Goal: Transaction & Acquisition: Purchase product/service

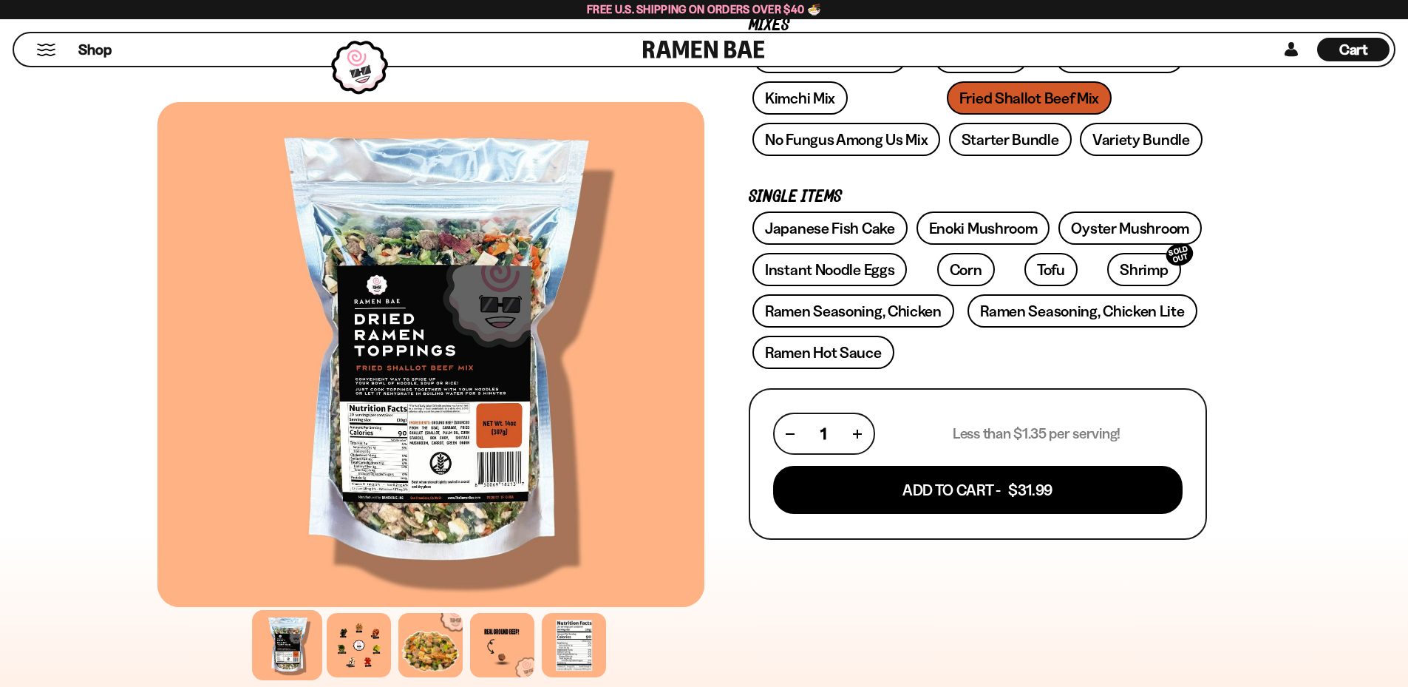
scroll to position [296, 0]
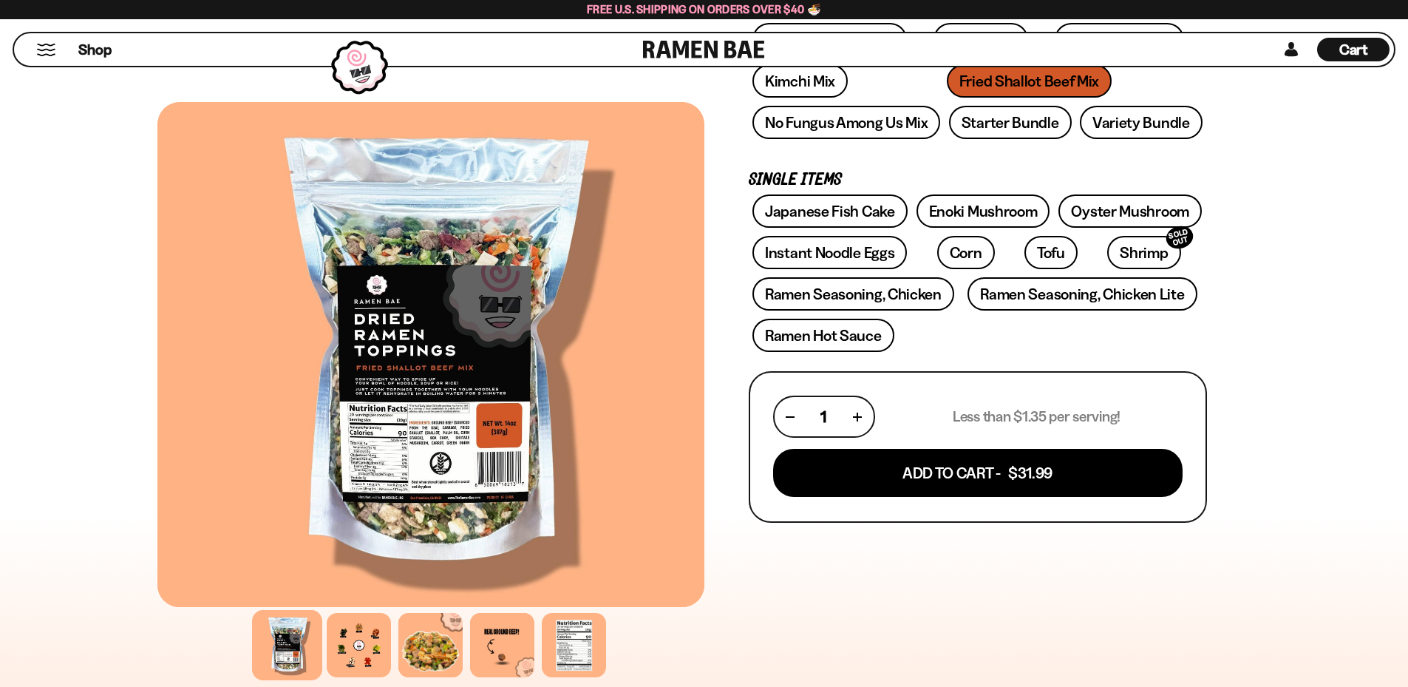
click at [781, 616] on div "8 reviews Fried Shallot Beef Mix 14oz (20 servings) FREE SHIPPING on all US ord…" at bounding box center [978, 540] width 458 height 1407
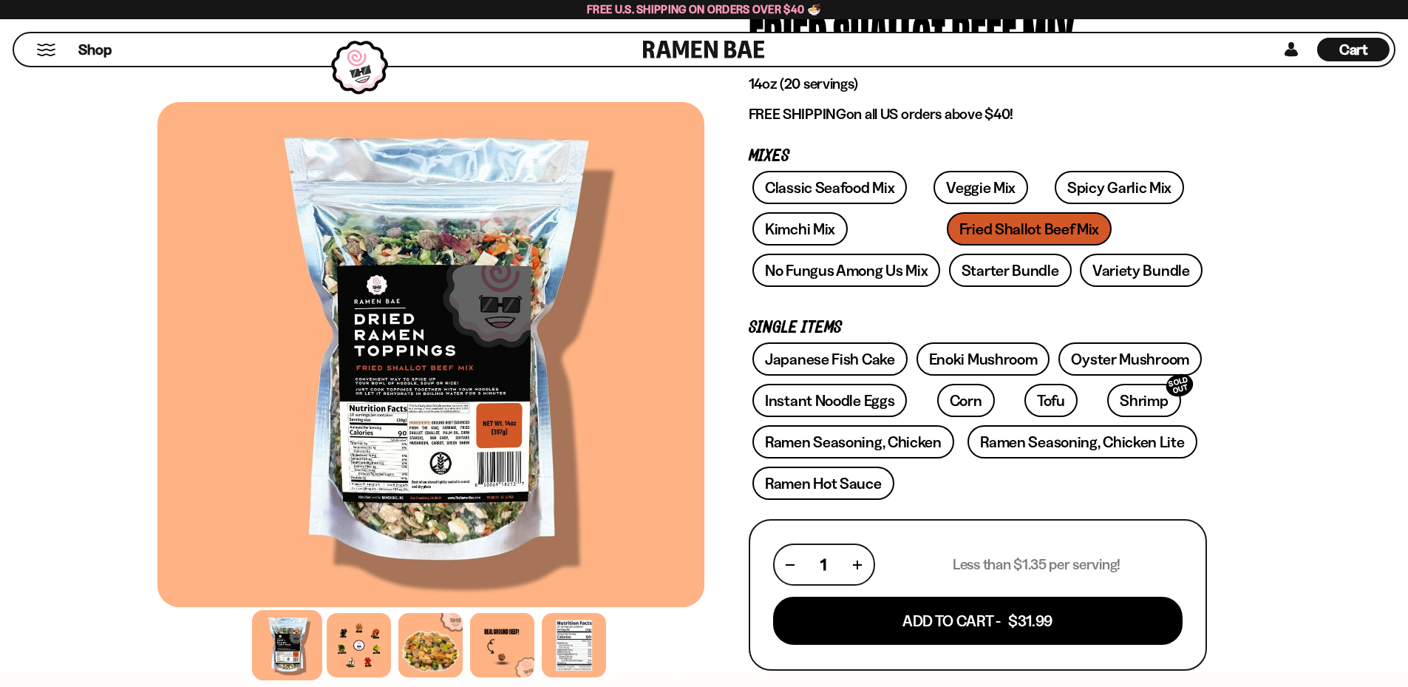
scroll to position [0, 0]
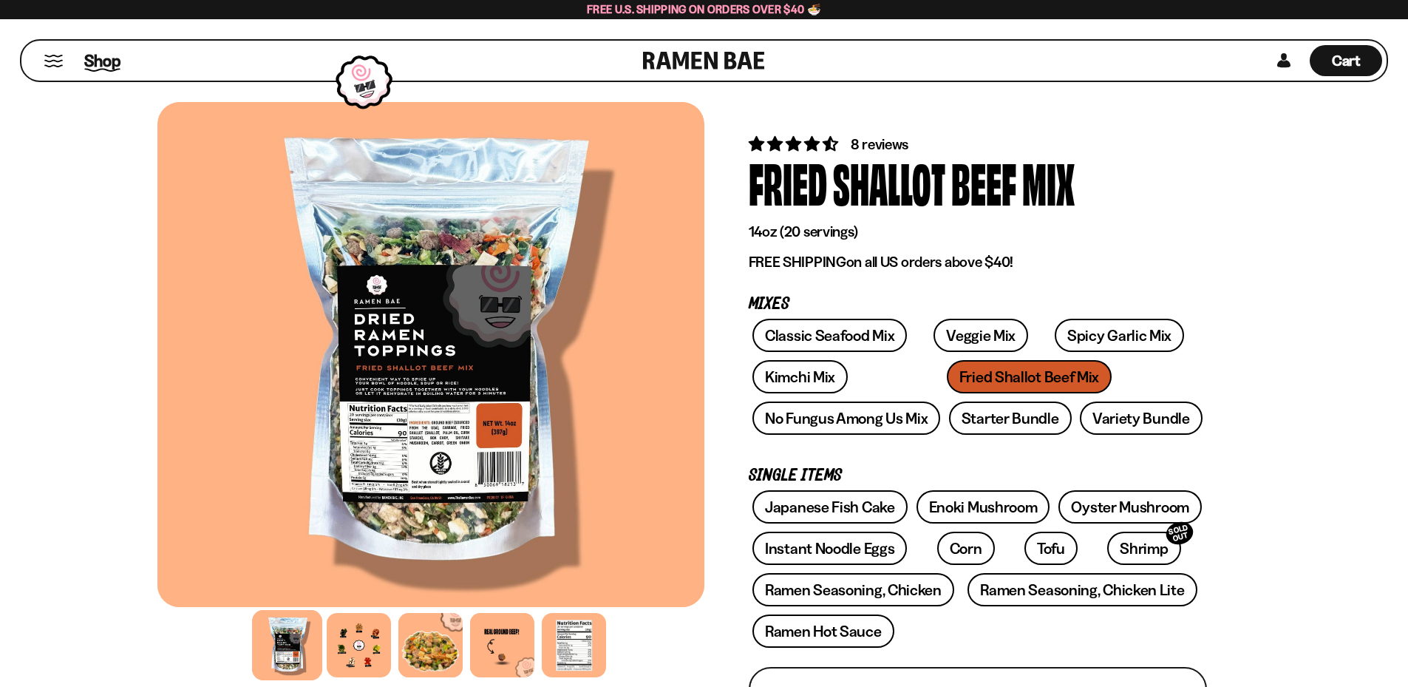
click at [103, 57] on span "Shop" at bounding box center [102, 61] width 36 height 22
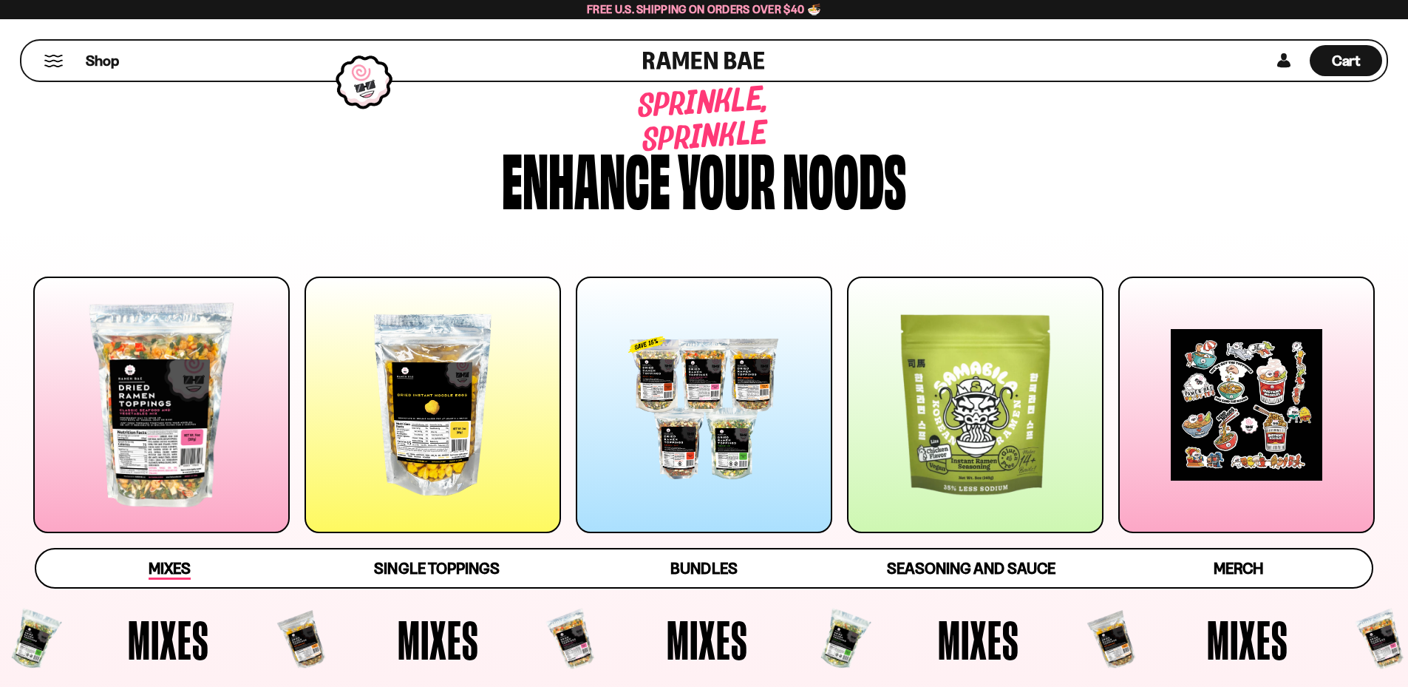
click at [163, 565] on span "Mixes" at bounding box center [170, 569] width 42 height 21
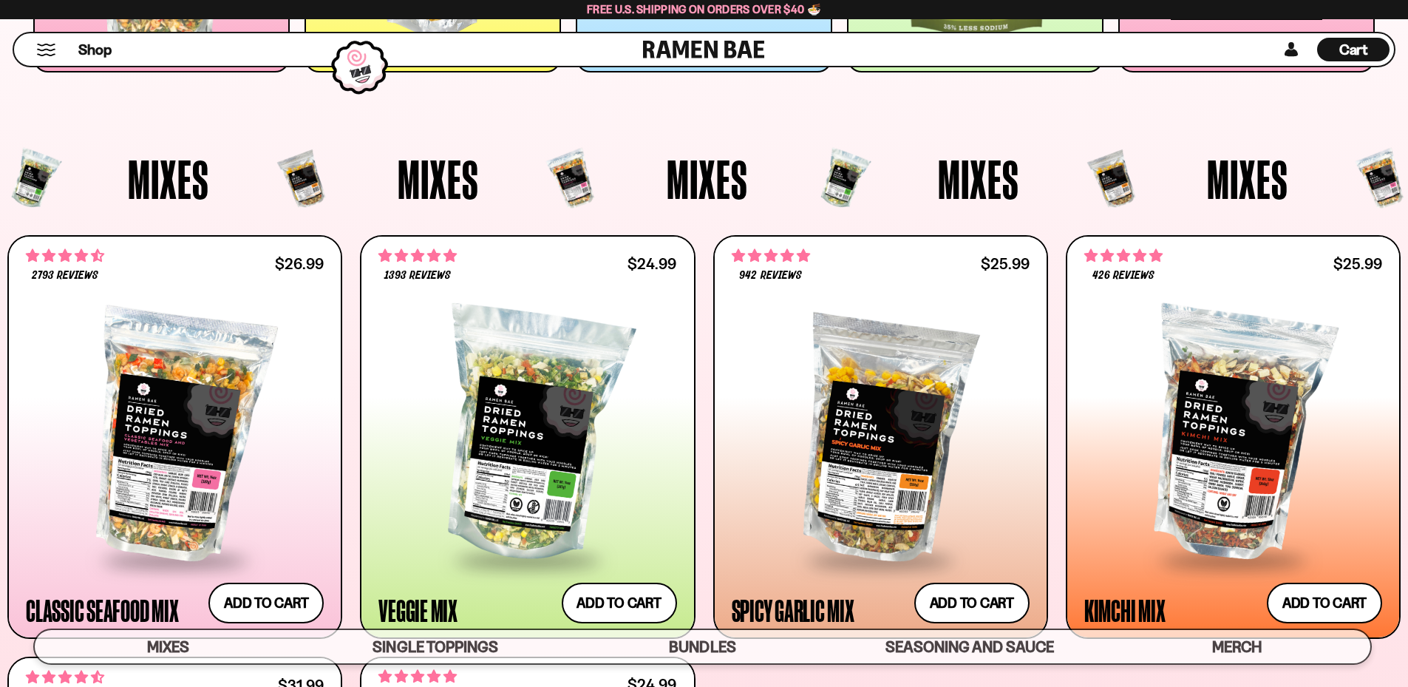
scroll to position [459, 0]
